Goal: Navigation & Orientation: Understand site structure

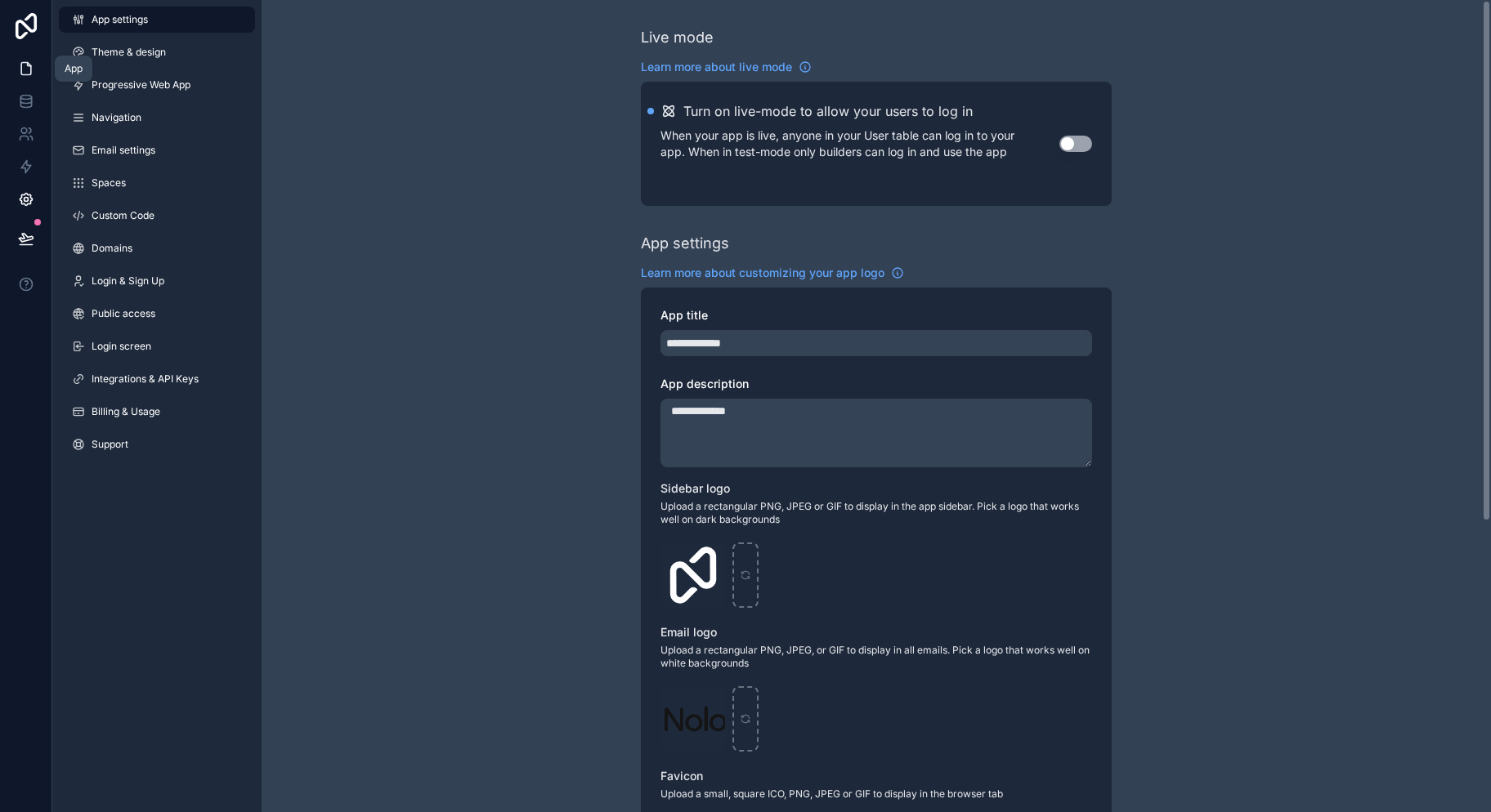
click at [17, 61] on link at bounding box center [26, 68] width 51 height 32
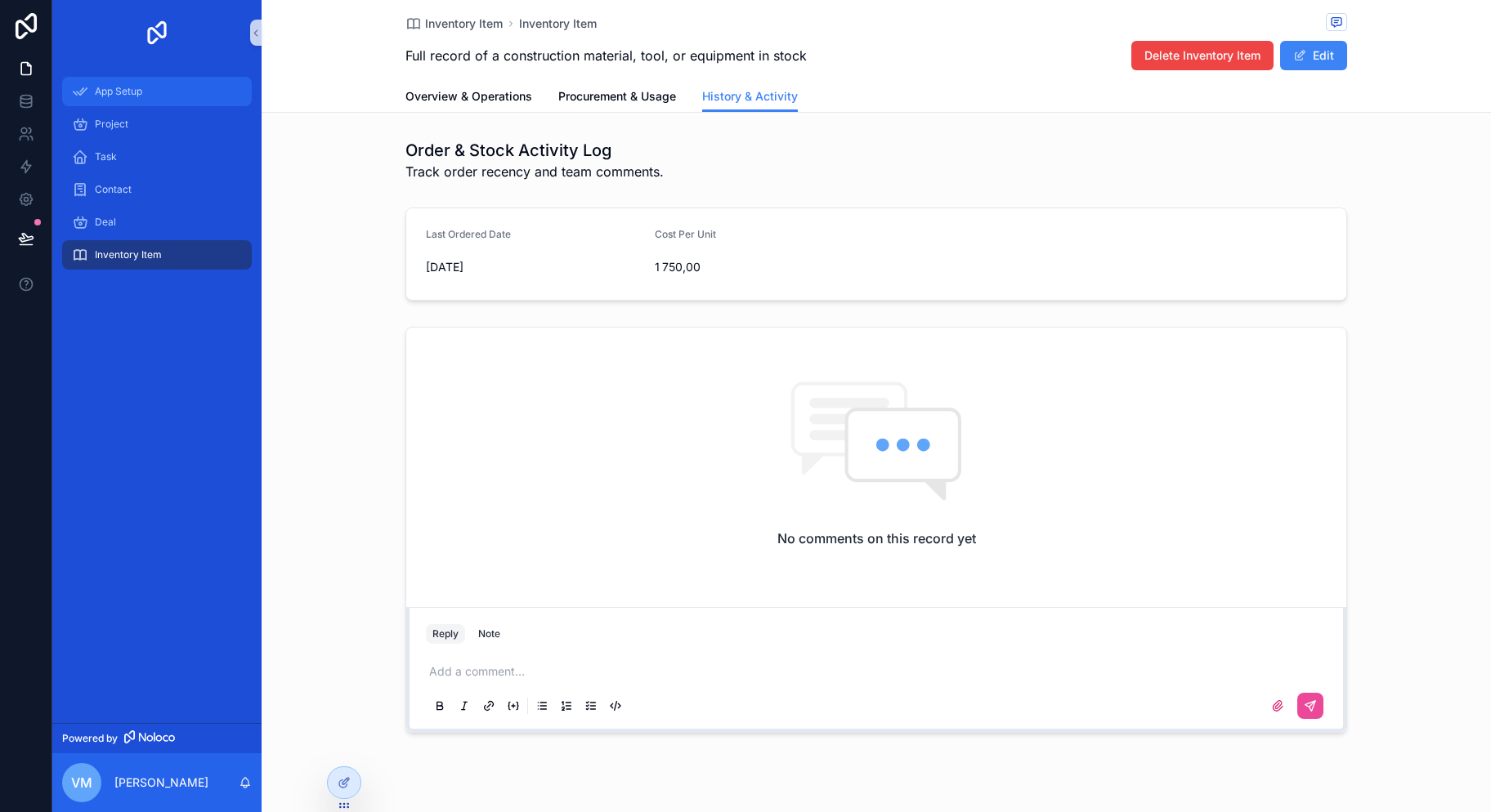
click at [154, 95] on div "App Setup" at bounding box center [157, 90] width 170 height 26
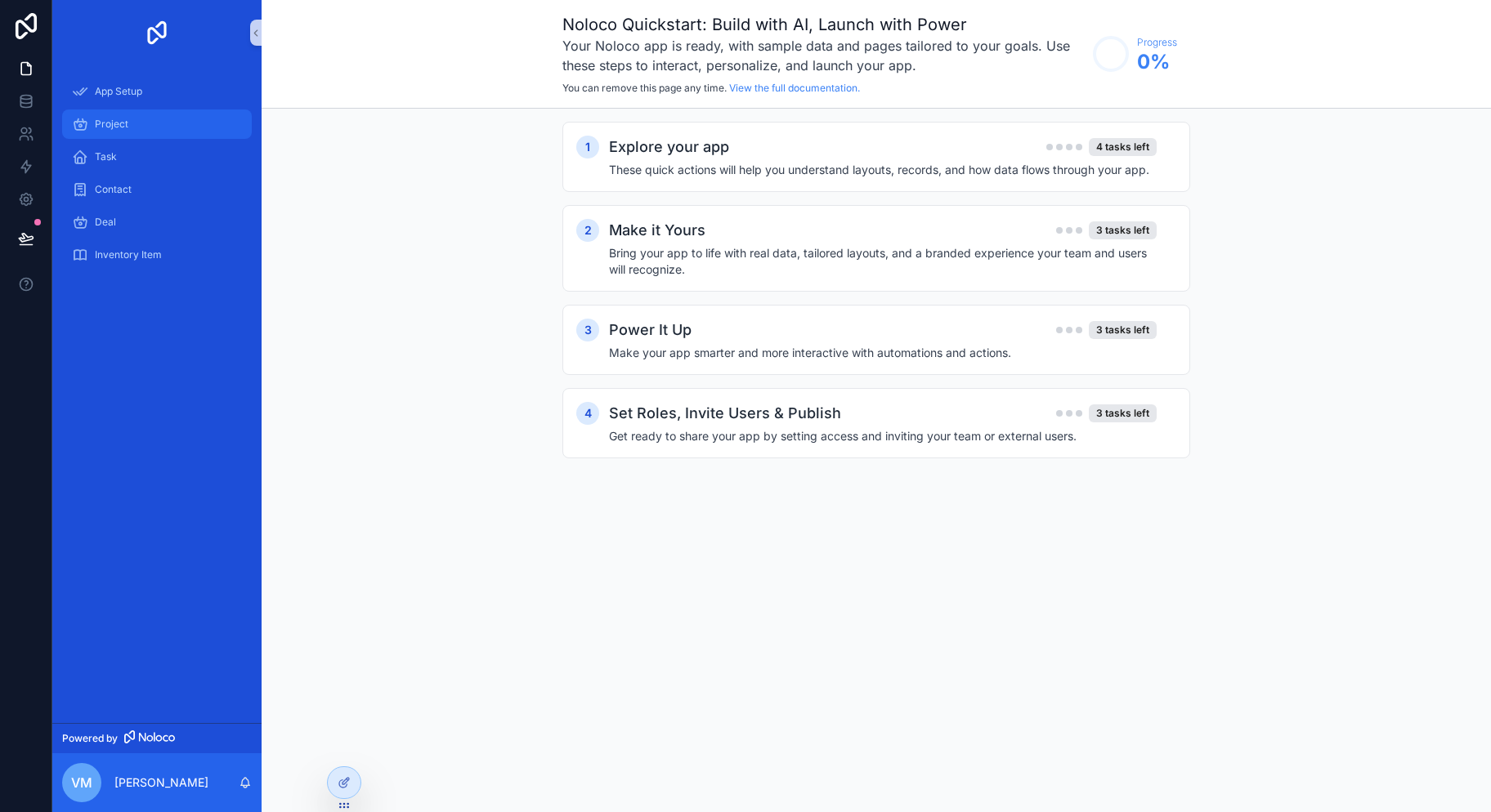
click at [152, 127] on div "Project" at bounding box center [157, 124] width 170 height 26
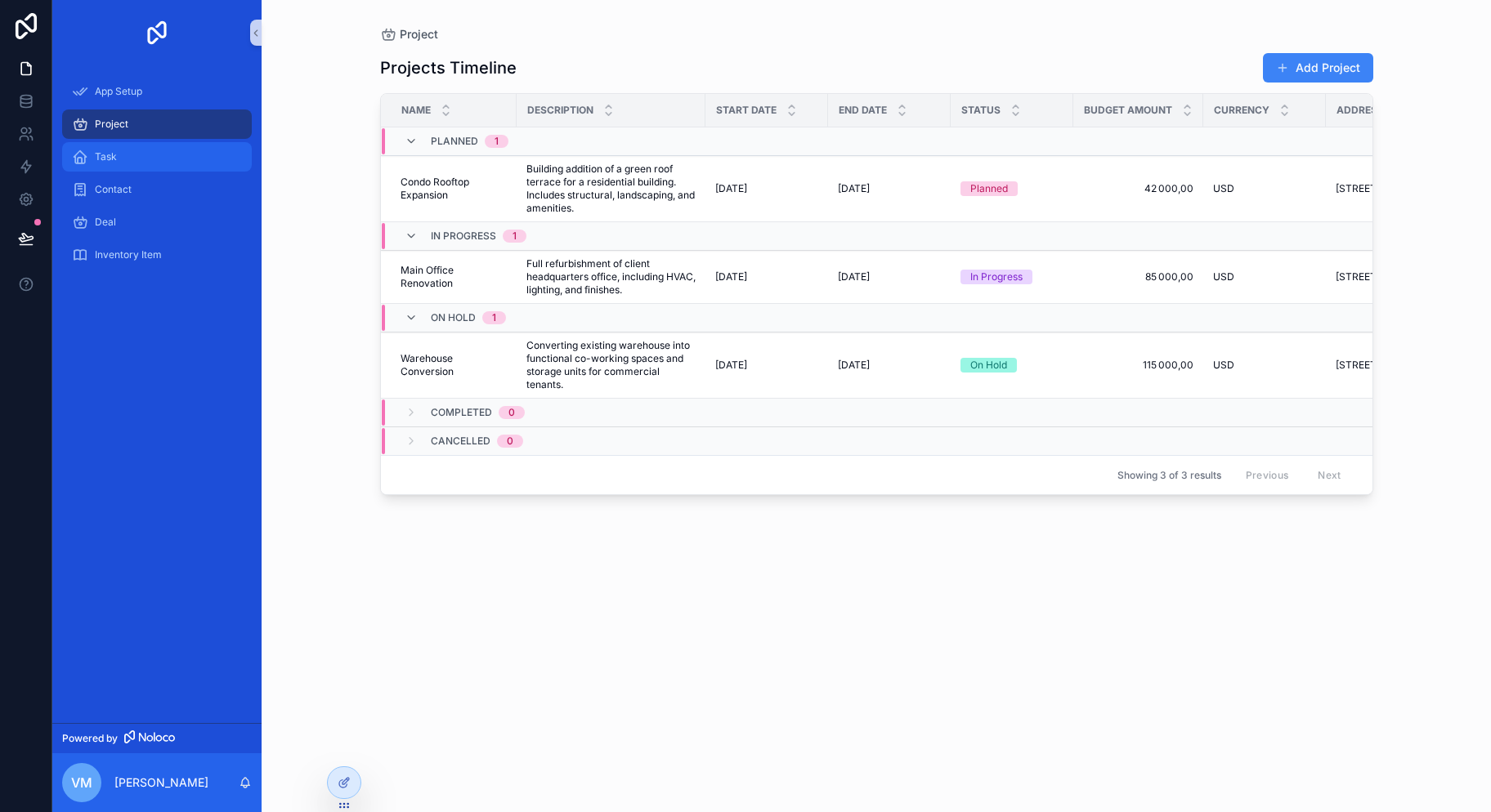
click at [153, 165] on div "Task" at bounding box center [157, 156] width 170 height 26
